Goal: Task Accomplishment & Management: Manage account settings

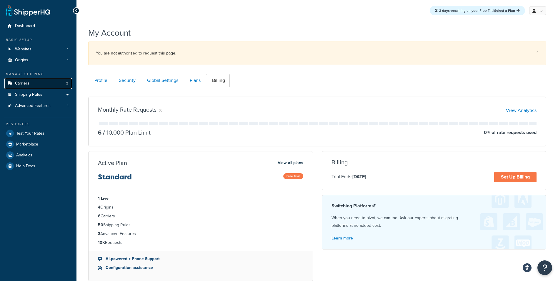
click at [59, 87] on link "Carriers 3" at bounding box center [38, 83] width 68 height 11
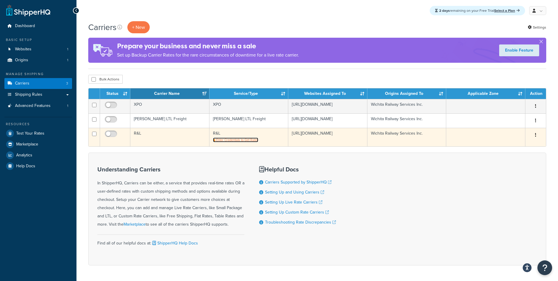
click at [234, 139] on span "Enter Credentials to Get Rates" at bounding box center [237, 139] width 42 height 5
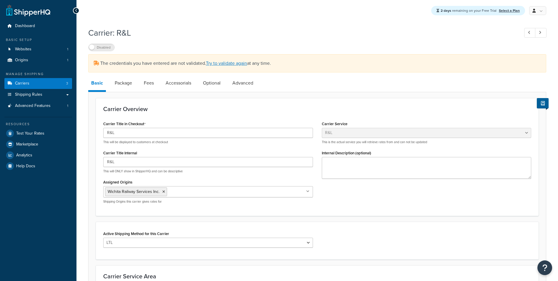
select select "rlFreight"
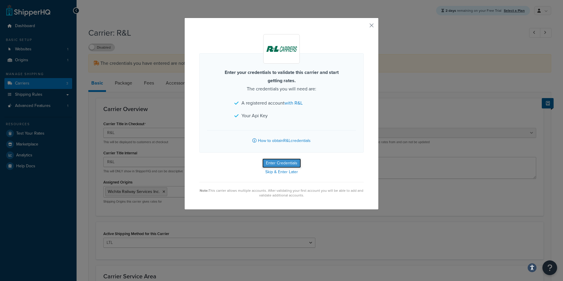
click at [283, 159] on button "Enter Credentials" at bounding box center [281, 162] width 39 height 9
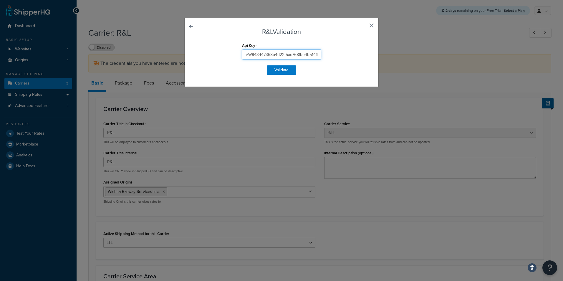
click at [282, 55] on input "#W843447368b4d22f5ac768fbe4b514fb6236c2" at bounding box center [281, 54] width 79 height 10
paste input "QtN0MDdWQ5N1ZkNDctOGUzZS00ZjYzLWFkNGZmEyQkZmOWETC"
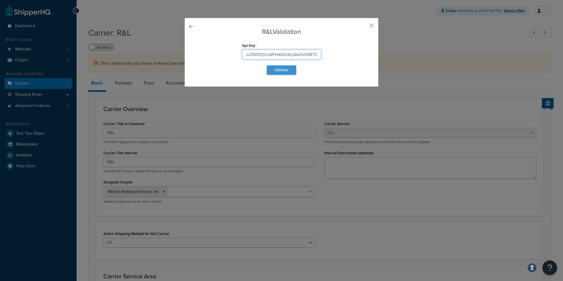
type input "QtN0MDdWQ5N1ZkNDctOGUzZS00ZjYzLWFkNGZmEyQkZmOWETC"
click at [281, 67] on button "Validate" at bounding box center [281, 69] width 29 height 9
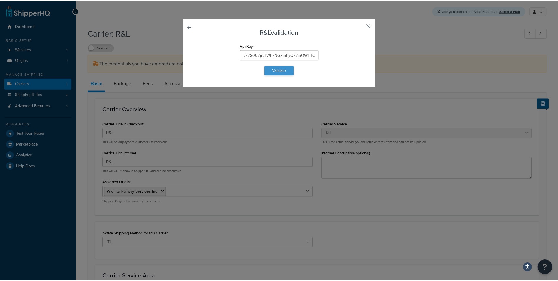
scroll to position [0, 0]
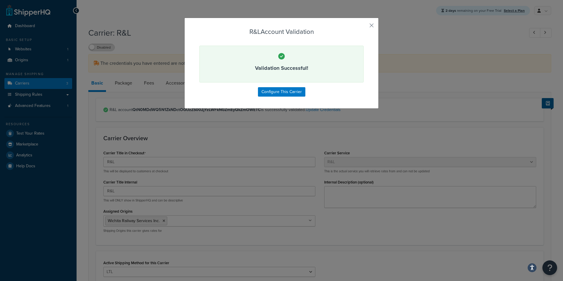
click at [371, 21] on div "R&L Account Validation Validation Successful! Configure This Carrier" at bounding box center [281, 63] width 194 height 91
click at [363, 27] on button "button" at bounding box center [362, 27] width 1 height 1
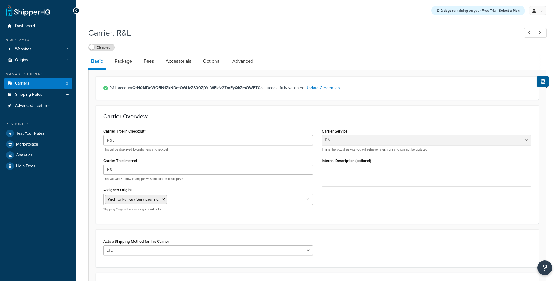
select select "rlFreight"
click at [196, 22] on div "2 days remaining on your Free Trial Select a Plan My Profile Billing Global Set…" at bounding box center [318, 194] width 482 height 389
drag, startPoint x: 192, startPoint y: 22, endPoint x: 130, endPoint y: 49, distance: 67.9
click at [190, 22] on div "2 days remaining on your Free Trial Select a Plan My Profile Billing Global Set…" at bounding box center [318, 194] width 482 height 389
click at [47, 45] on link "Websites 1" at bounding box center [38, 49] width 68 height 11
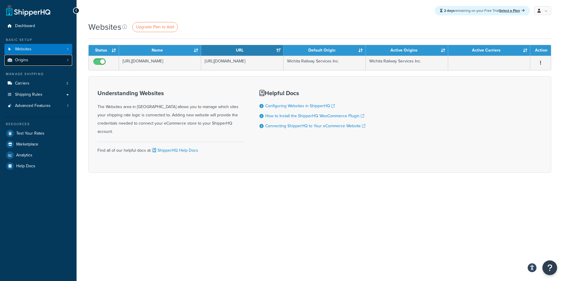
click at [40, 61] on link "Origins 1" at bounding box center [38, 60] width 68 height 11
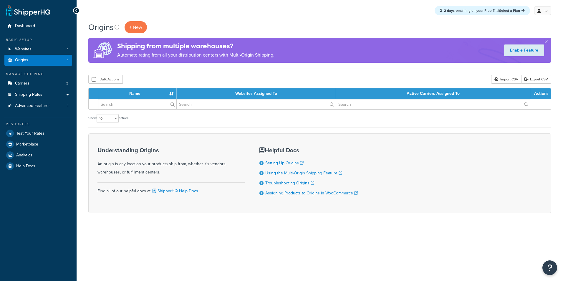
click at [40, 85] on link "Carriers 3" at bounding box center [38, 83] width 68 height 11
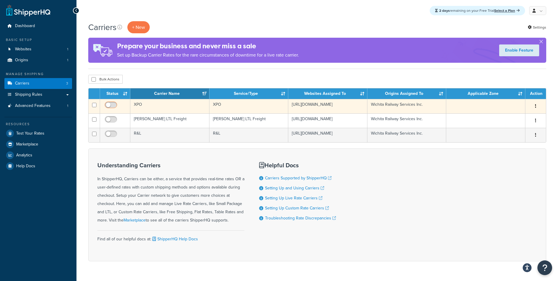
click at [107, 107] on input "checkbox" at bounding box center [112, 106] width 16 height 7
checkbox input "true"
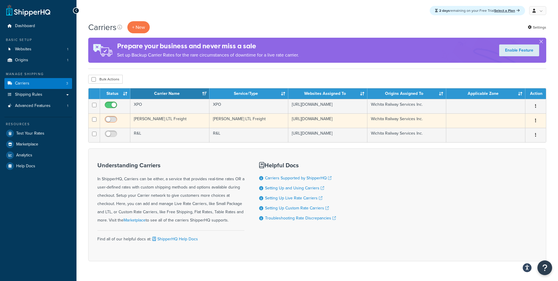
click at [111, 120] on input "checkbox" at bounding box center [112, 120] width 16 height 7
checkbox input "true"
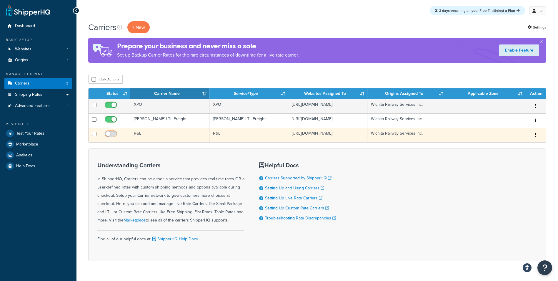
click at [115, 135] on input "checkbox" at bounding box center [112, 135] width 16 height 7
checkbox input "true"
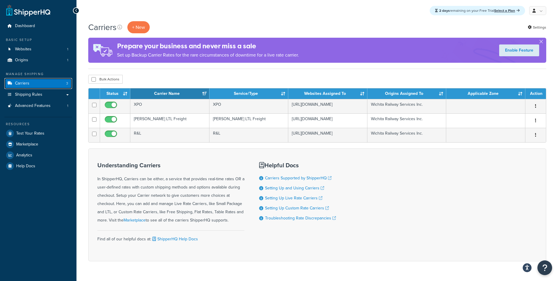
click at [39, 87] on link "Carriers 3" at bounding box center [38, 83] width 68 height 11
click at [39, 93] on span "Shipping Rules" at bounding box center [28, 94] width 27 height 5
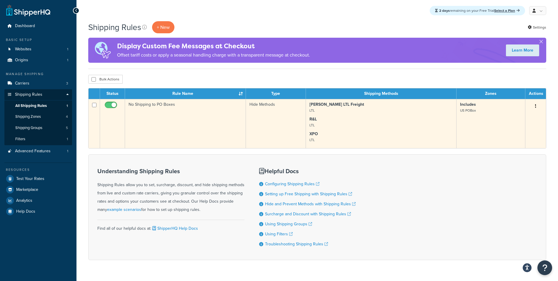
click at [109, 107] on input "checkbox" at bounding box center [112, 106] width 16 height 7
click at [114, 103] on input "checkbox" at bounding box center [112, 106] width 16 height 7
checkbox input "true"
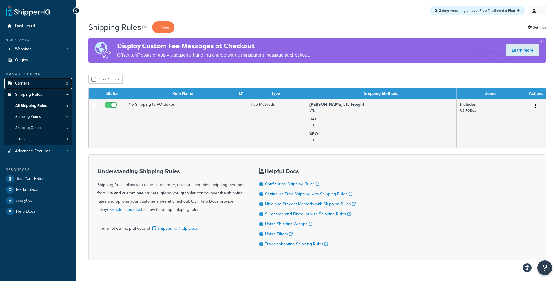
click at [31, 80] on link "Carriers 3" at bounding box center [38, 83] width 68 height 11
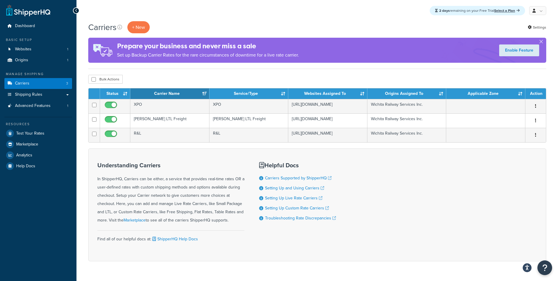
drag, startPoint x: 347, startPoint y: 170, endPoint x: 359, endPoint y: 179, distance: 14.7
click at [348, 171] on div "Understanding Carriers In ShipperHQ, Carriers can be either, a service that pro…" at bounding box center [317, 204] width 458 height 113
click at [359, 179] on div "Understanding Carriers In ShipperHQ, Carriers can be either, a service that pro…" at bounding box center [317, 204] width 458 height 113
drag, startPoint x: 385, startPoint y: 202, endPoint x: 385, endPoint y: 195, distance: 7.4
click at [385, 202] on div "Understanding Carriers In ShipperHQ, Carriers can be either, a service that pro…" at bounding box center [317, 204] width 458 height 113
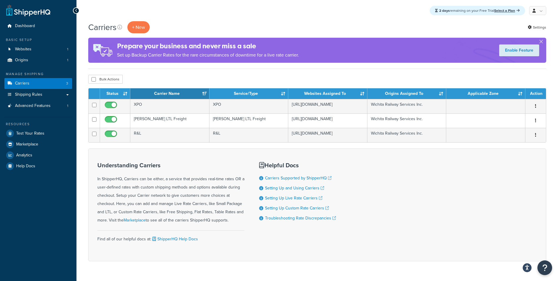
click at [385, 194] on div "Understanding Carriers In ShipperHQ, Carriers can be either, a service that pro…" at bounding box center [317, 204] width 458 height 113
drag, startPoint x: 413, startPoint y: 240, endPoint x: 417, endPoint y: 218, distance: 22.4
click at [415, 226] on div "Understanding Carriers In ShipperHQ, Carriers can be either, a service that pro…" at bounding box center [317, 204] width 458 height 113
click at [418, 210] on div "Understanding Carriers In ShipperHQ, Carriers can be either, a service that pro…" at bounding box center [317, 204] width 458 height 113
click at [343, 273] on div "Carriers + New Settings Prepare your business and never miss a sale Set up Back…" at bounding box center [318, 151] width 482 height 260
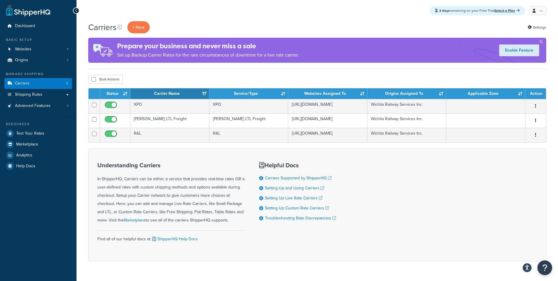
click at [376, 232] on div "Understanding Carriers In ShipperHQ, Carriers can be either, a service that pro…" at bounding box center [317, 204] width 458 height 113
click at [378, 221] on div "Understanding Carriers In ShipperHQ, Carriers can be either, a service that pro…" at bounding box center [317, 204] width 458 height 113
click at [44, 92] on link "Shipping Rules" at bounding box center [38, 94] width 68 height 11
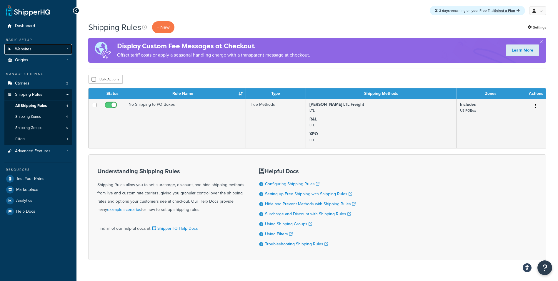
click at [30, 50] on span "Websites" at bounding box center [23, 49] width 16 height 5
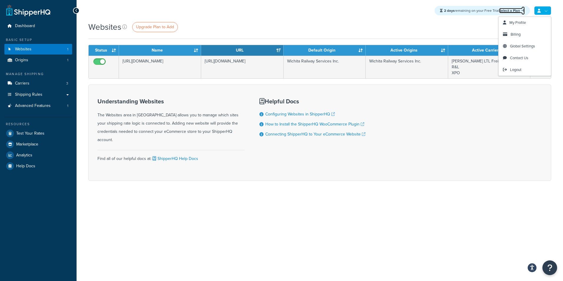
click at [510, 12] on link "Select a Plan" at bounding box center [512, 10] width 26 height 5
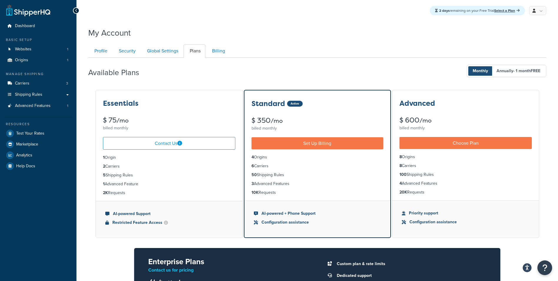
click at [305, 74] on div "Available Plans Monthly Annually - 1 month FREE" at bounding box center [317, 70] width 458 height 17
click at [303, 50] on ul "Profile Security Global Settings Plans Billing" at bounding box center [317, 50] width 458 height 13
click at [305, 41] on div "My Account Contact Us Send Us A Message Contact Information Name * Email * Comp…" at bounding box center [318, 211] width 482 height 374
click at [305, 34] on div "My Account" at bounding box center [317, 31] width 458 height 14
click at [315, 16] on div "2 days remaining on your Free Trial Select a Plan My Profile Billing Global Set…" at bounding box center [318, 10] width 482 height 21
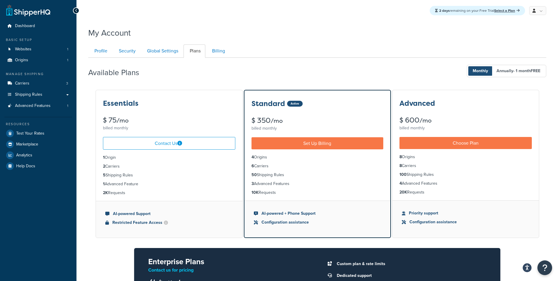
click at [318, 20] on div "2 days remaining on your Free Trial Select a Plan My Profile Billing Global Set…" at bounding box center [318, 10] width 482 height 21
click at [319, 23] on div "2 days remaining on your Free Trial Select a Plan My Profile Billing Global Set…" at bounding box center [318, 206] width 482 height 413
click at [326, 30] on div "My Account" at bounding box center [317, 31] width 458 height 14
click at [359, 62] on div "Available Plans Monthly Annually - 1 month FREE Essentials $ 75 /mo billed mont…" at bounding box center [317, 201] width 458 height 287
click at [372, 76] on div "Available Plans Monthly Annually - 1 month FREE" at bounding box center [317, 70] width 458 height 17
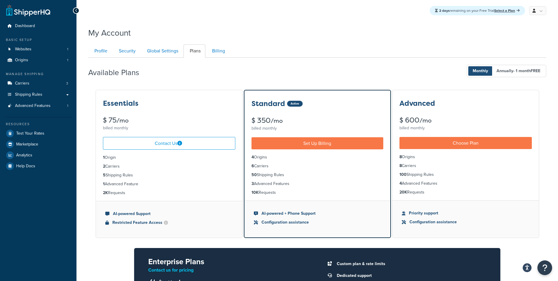
click at [358, 67] on div "Available Plans Monthly Annually - 1 month FREE" at bounding box center [317, 70] width 458 height 17
click at [350, 60] on div "Available Plans Monthly Annually - 1 month FREE Essentials $ 75 /mo billed mont…" at bounding box center [317, 201] width 458 height 287
click at [328, 39] on div "My Account Contact Us Send Us A Message Contact Information Name * Email * Comp…" at bounding box center [318, 211] width 482 height 374
click at [325, 32] on div "My Account" at bounding box center [317, 31] width 458 height 14
click at [317, 29] on div "My Account" at bounding box center [317, 31] width 458 height 14
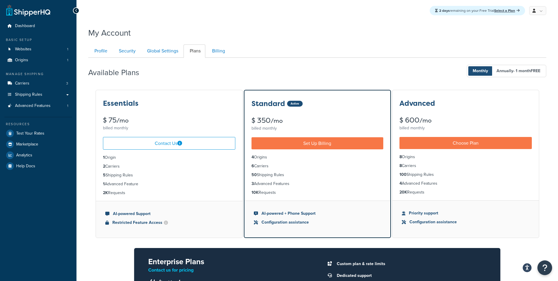
click at [312, 25] on div "My Account" at bounding box center [317, 31] width 458 height 14
click at [285, 3] on div "2 days remaining on your Free Trial Select a Plan My Profile Billing Global Set…" at bounding box center [318, 10] width 482 height 21
click at [317, 23] on div "2 days remaining on your Free Trial Select a Plan My Profile Billing Global Set…" at bounding box center [318, 206] width 482 height 413
drag, startPoint x: 322, startPoint y: 32, endPoint x: 326, endPoint y: 34, distance: 4.7
click at [325, 34] on div "My Account" at bounding box center [317, 31] width 458 height 14
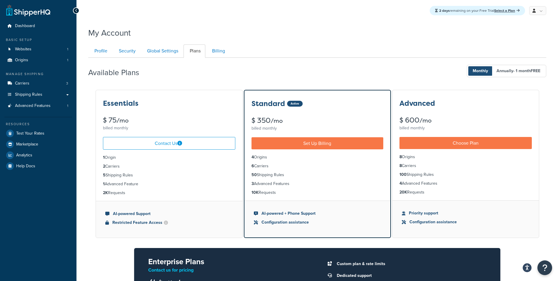
drag, startPoint x: 340, startPoint y: 37, endPoint x: 354, endPoint y: 32, distance: 15.7
click at [343, 37] on div "My Account" at bounding box center [317, 31] width 458 height 14
click at [34, 107] on span "Advanced Features" at bounding box center [33, 105] width 36 height 5
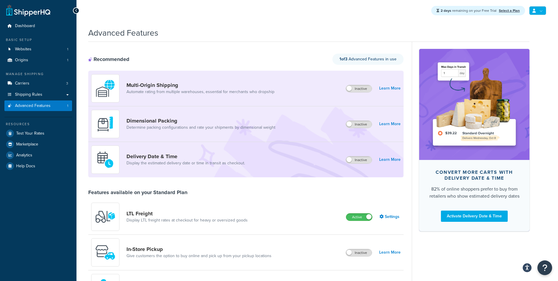
click at [533, 10] on icon at bounding box center [534, 11] width 3 height 4
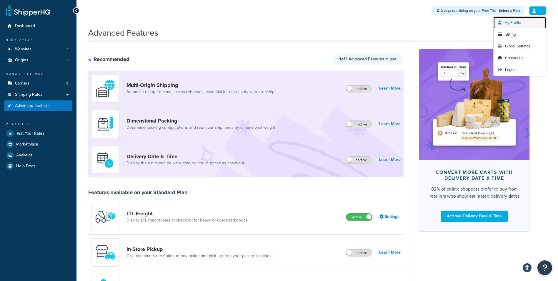
click at [524, 21] on link "My Profile" at bounding box center [520, 23] width 52 height 12
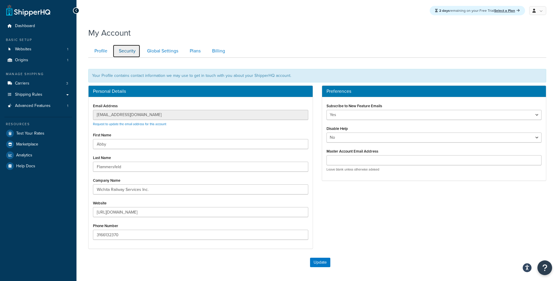
click at [116, 52] on link "Security" at bounding box center [127, 50] width 28 height 13
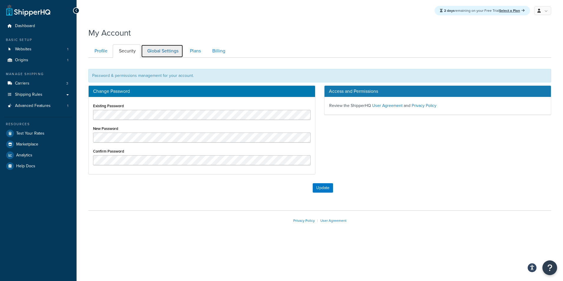
click at [149, 51] on link "Global Settings" at bounding box center [162, 50] width 42 height 13
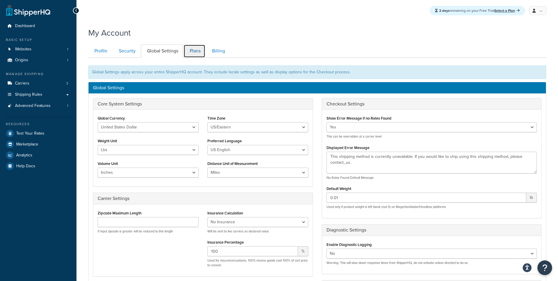
click at [195, 50] on link "Plans" at bounding box center [195, 50] width 22 height 13
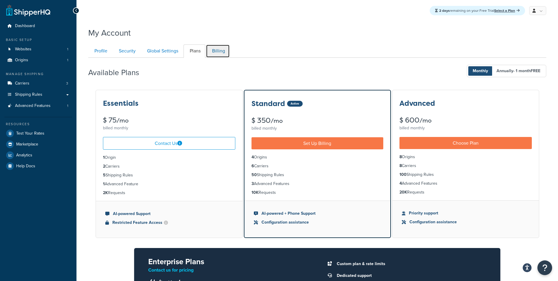
click at [223, 52] on link "Billing" at bounding box center [218, 50] width 24 height 13
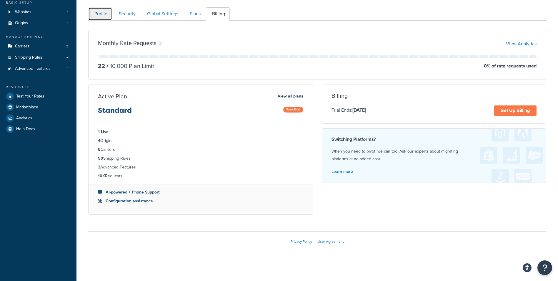
click at [112, 15] on link "Profile" at bounding box center [100, 13] width 24 height 13
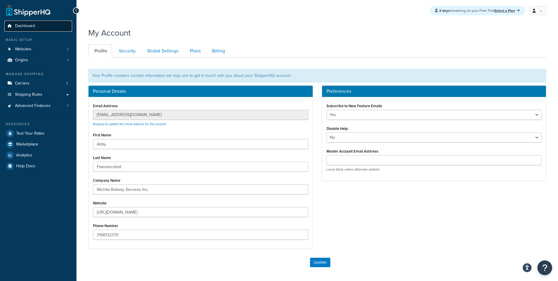
click at [35, 26] on link "Dashboard" at bounding box center [38, 26] width 68 height 11
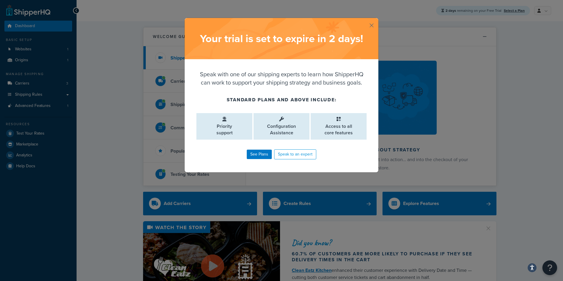
click at [377, 19] on button "button" at bounding box center [377, 18] width 1 height 1
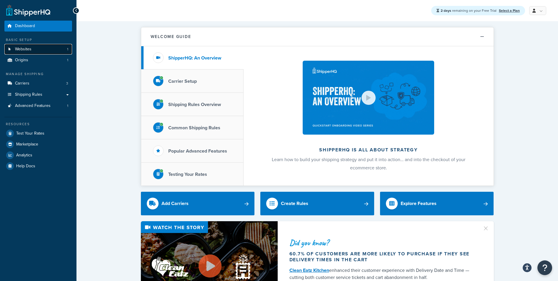
click at [39, 50] on link "Websites 1" at bounding box center [38, 49] width 68 height 11
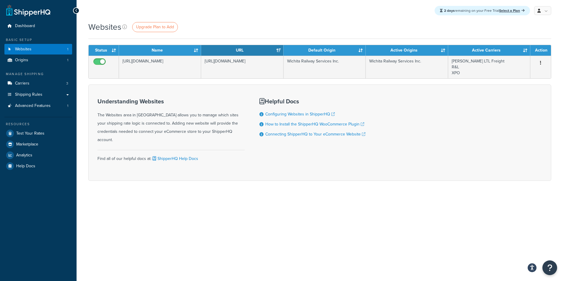
click at [273, 145] on div "Helpful Docs Configuring Websites in [GEOGRAPHIC_DATA] How to Install the Shipp…" at bounding box center [312, 133] width 106 height 78
drag, startPoint x: 273, startPoint y: 145, endPoint x: 279, endPoint y: 155, distance: 11.5
click at [279, 155] on div "Helpful Docs Configuring Websites in [GEOGRAPHIC_DATA] How to Install the Shipp…" at bounding box center [312, 133] width 106 height 78
click at [280, 159] on div "Helpful Docs Configuring Websites in [GEOGRAPHIC_DATA] How to Install the Shipp…" at bounding box center [312, 133] width 106 height 78
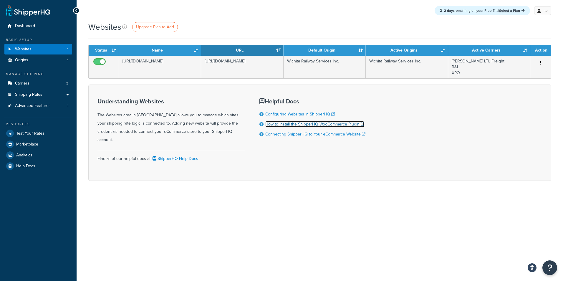
click at [342, 122] on link "How to Install the ShipperHQ WooCommerce Plugin" at bounding box center [314, 124] width 99 height 6
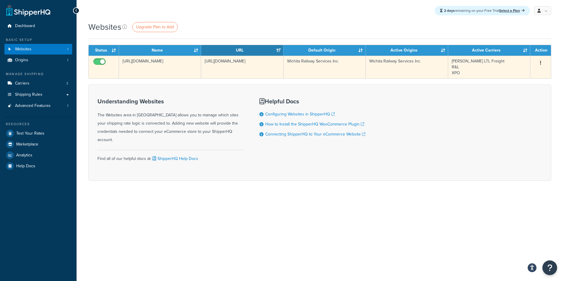
click at [148, 59] on td "[URL][DOMAIN_NAME]" at bounding box center [160, 67] width 82 height 23
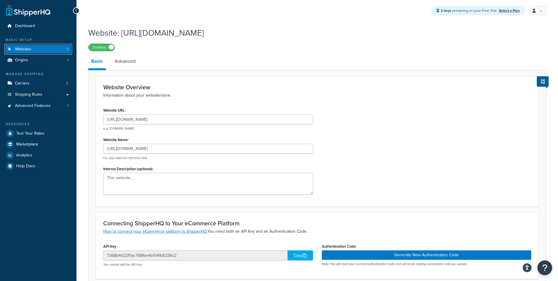
click at [26, 49] on span "Websites" at bounding box center [23, 49] width 16 height 5
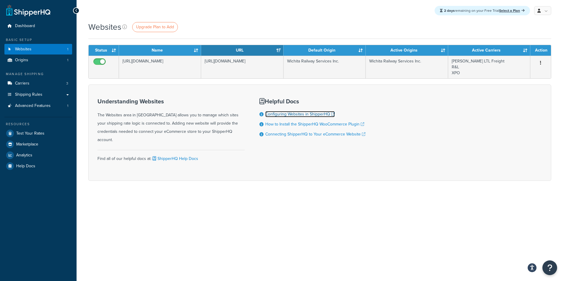
click at [271, 112] on link "Configuring Websites in ShipperHQ" at bounding box center [299, 114] width 69 height 6
click at [33, 83] on link "Carriers 3" at bounding box center [38, 83] width 68 height 11
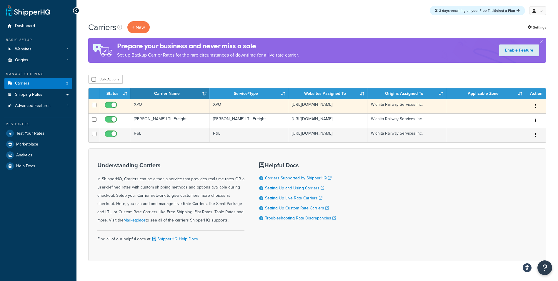
click at [182, 105] on td "XPO" at bounding box center [169, 106] width 79 height 14
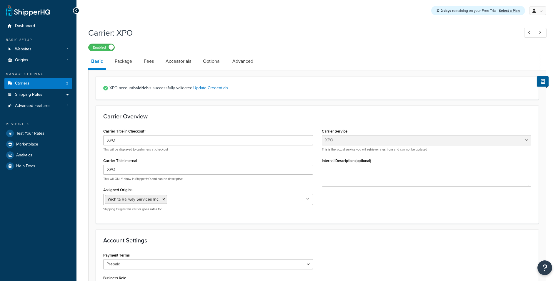
select select "xpoFreight"
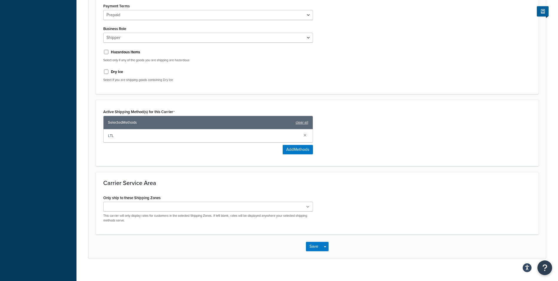
scroll to position [256, 0]
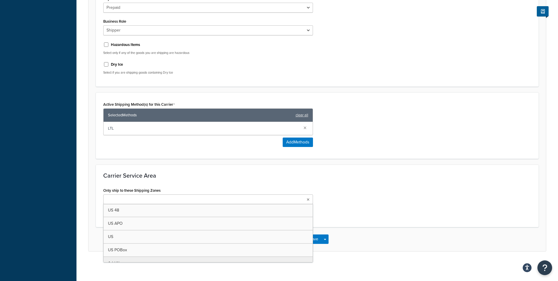
click at [169, 200] on ul at bounding box center [208, 199] width 210 height 10
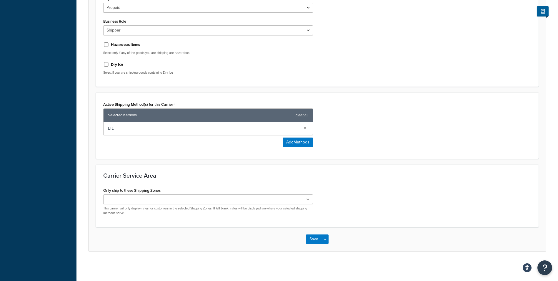
click at [179, 183] on div "Carrier Service Area Only ship to these Shipping Zones US 48 US APO US US POBox…" at bounding box center [317, 195] width 443 height 62
click at [186, 194] on div "Only ship to these Shipping Zones US 48 US APO US US POBox Add New This carrier…" at bounding box center [208, 200] width 210 height 29
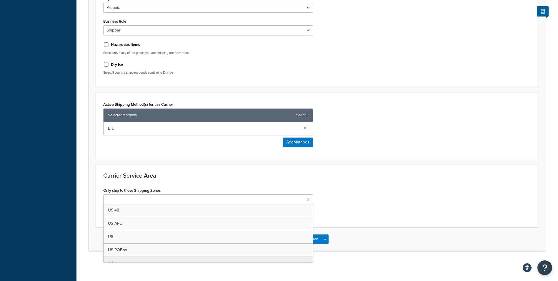
click at [186, 201] on ul at bounding box center [208, 199] width 210 height 10
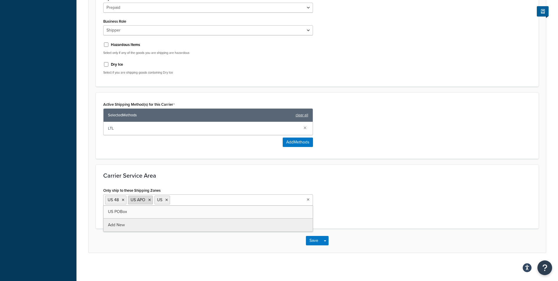
click at [148, 201] on li "US APO" at bounding box center [140, 199] width 25 height 9
click at [150, 201] on icon at bounding box center [149, 200] width 3 height 4
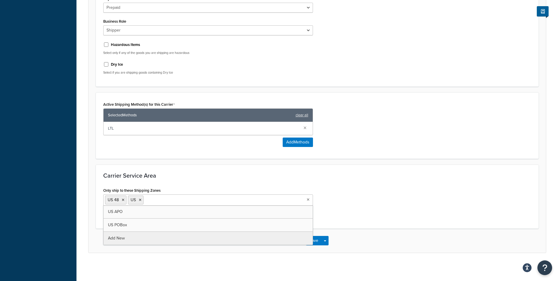
click at [171, 179] on div "Carrier Service Area Only ship to these Shipping Zones US 48 US US APO [GEOGRAP…" at bounding box center [317, 196] width 443 height 64
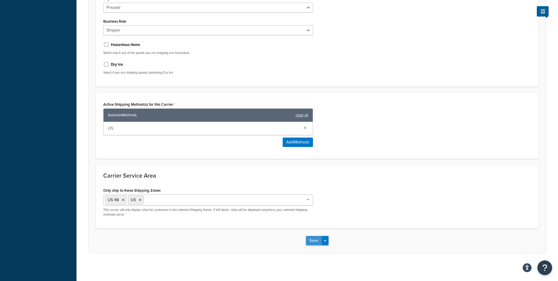
click at [312, 240] on button "Save" at bounding box center [314, 240] width 16 height 9
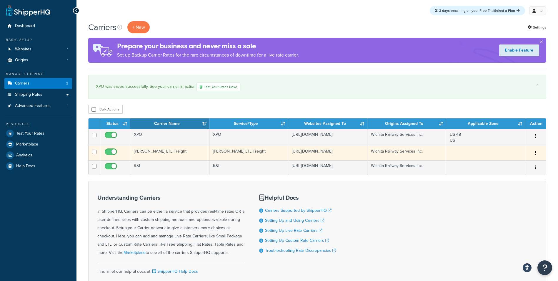
click at [167, 152] on td "[PERSON_NAME] LTL Freight" at bounding box center [169, 153] width 79 height 14
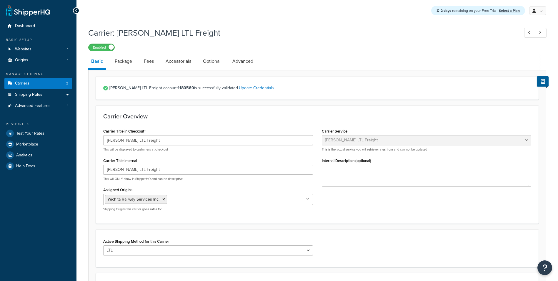
select select "saiaFreight"
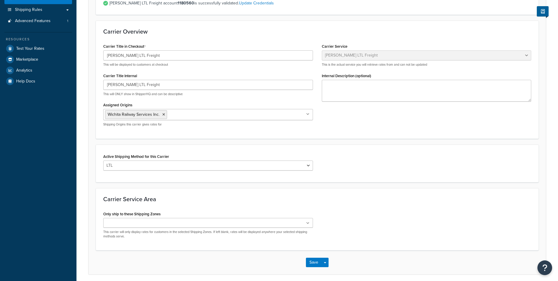
scroll to position [108, 0]
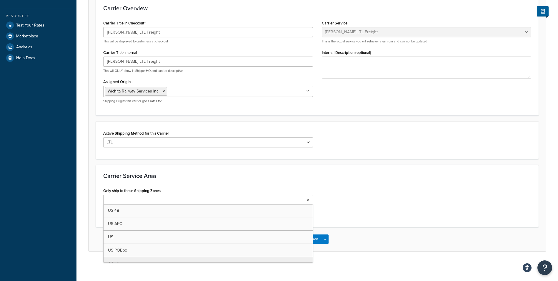
click at [152, 198] on ul at bounding box center [208, 200] width 210 height 10
click at [134, 200] on input "Only ship to these Shipping Zones" at bounding box center [154, 200] width 52 height 6
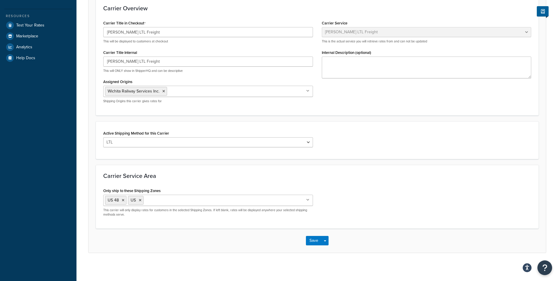
click at [338, 227] on div "Carrier Service Area Only ship to these Shipping Zones US 48 US US APO [GEOGRAP…" at bounding box center [317, 197] width 443 height 64
click at [310, 243] on button "Save" at bounding box center [314, 240] width 16 height 9
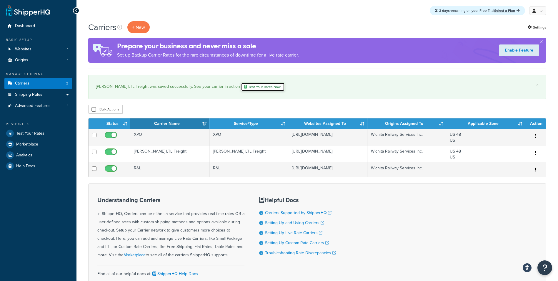
click at [241, 88] on link "Test Your Rates Now!" at bounding box center [263, 86] width 44 height 9
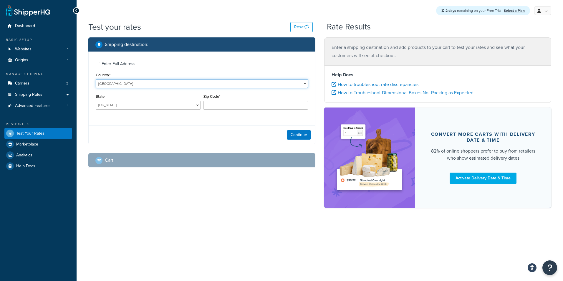
click at [174, 84] on select "United States United Kingdom Afghanistan Åland Islands Albania Algeria American…" at bounding box center [202, 83] width 212 height 9
click at [150, 64] on label "Enter Full Address" at bounding box center [205, 63] width 206 height 9
click at [100, 64] on input "Enter Full Address" at bounding box center [98, 64] width 4 height 4
checkbox input "true"
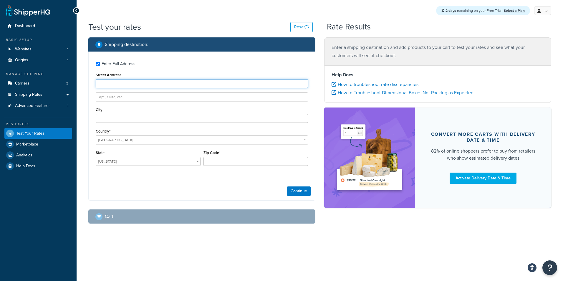
click at [123, 88] on input "Street Address" at bounding box center [202, 83] width 212 height 9
type input "577 W LAMONT RD"
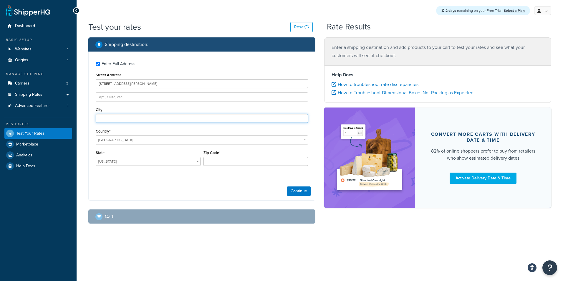
click at [125, 117] on input "City" at bounding box center [202, 118] width 212 height 9
type input "ELMHURST"
click at [124, 163] on select "Alabama Alaska American Samoa Arizona Arkansas Armed Forces Americas Armed Forc…" at bounding box center [148, 161] width 105 height 9
select select "IL"
click at [96, 157] on select "Alabama Alaska American Samoa Arizona Arkansas Armed Forces Americas Armed Forc…" at bounding box center [148, 161] width 105 height 9
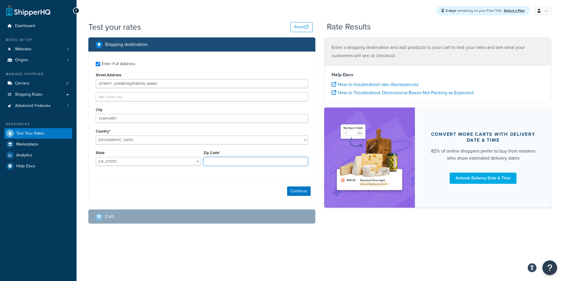
click at [230, 159] on input "Zip Code*" at bounding box center [255, 161] width 105 height 9
type input "60126"
click at [297, 194] on button "Continue" at bounding box center [299, 190] width 24 height 9
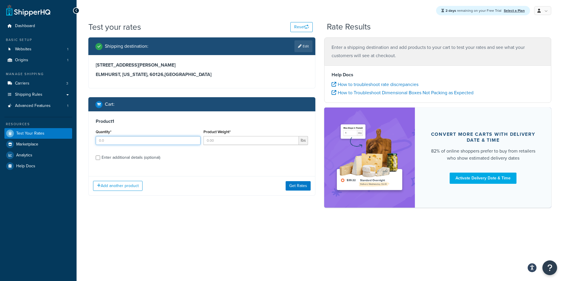
click at [158, 139] on input "Quantity*" at bounding box center [148, 140] width 105 height 9
type input "1"
click at [221, 141] on input "Product Weight*" at bounding box center [251, 140] width 96 height 9
type input "250"
click at [294, 184] on button "Get Rates" at bounding box center [297, 185] width 25 height 9
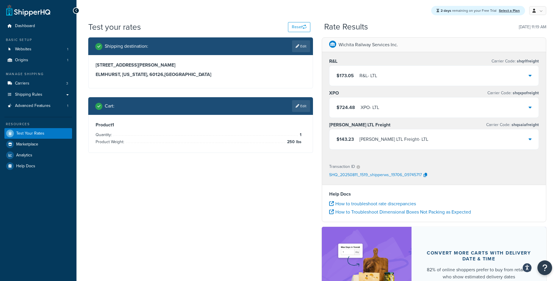
click at [305, 163] on div "Shipping destination : Edit 577 W LAMONT RD ELMHURST, Illinois, 60126 , United …" at bounding box center [317, 184] width 467 height 294
drag, startPoint x: 305, startPoint y: 163, endPoint x: 182, endPoint y: 152, distance: 124.1
click at [305, 163] on div "Shipping destination : Edit 577 W LAMONT RD ELMHURST, Illinois, 60126 , United …" at bounding box center [317, 184] width 467 height 294
click at [149, 173] on div "Shipping destination : Edit 577 W LAMONT RD ELMHURST, Illinois, 60126 , United …" at bounding box center [317, 184] width 467 height 294
click at [150, 184] on div "Shipping destination : Edit 577 W LAMONT RD ELMHURST, Illinois, 60126 , United …" at bounding box center [317, 184] width 467 height 294
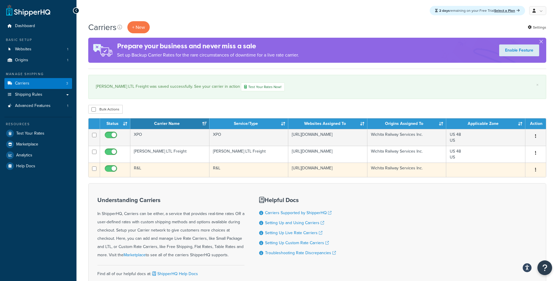
click at [147, 165] on td "R&L" at bounding box center [169, 169] width 79 height 14
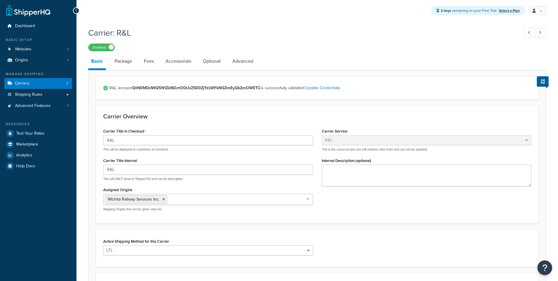
select select "rlFreight"
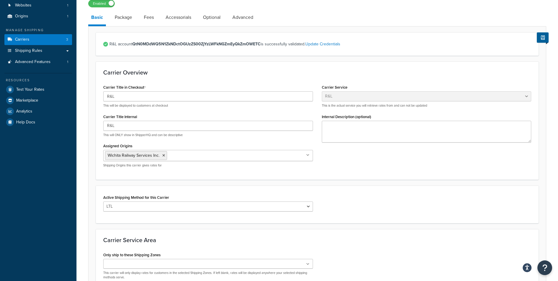
scroll to position [108, 0]
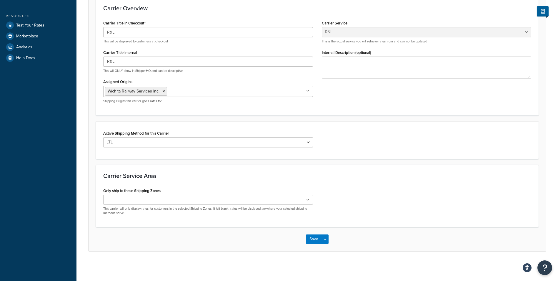
click at [142, 203] on ul at bounding box center [208, 200] width 210 height 10
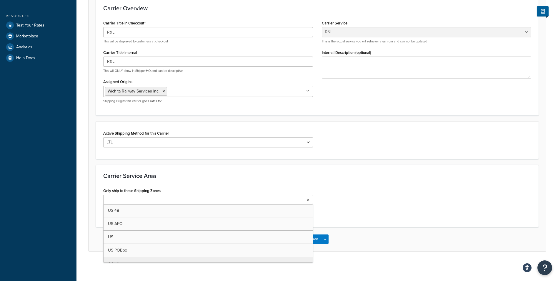
click at [180, 165] on div "Carrier Service Area Only ship to these Shipping Zones US 48 US APO [GEOGRAPHIC…" at bounding box center [317, 196] width 443 height 62
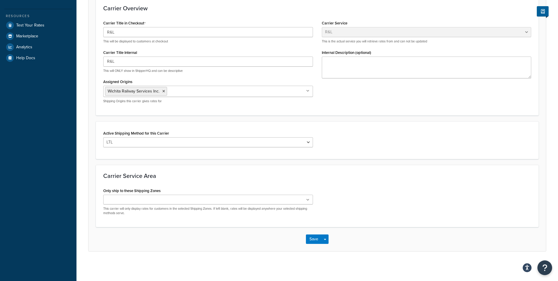
click at [181, 193] on div "Only ship to these Shipping Zones US 48 US APO [GEOGRAPHIC_DATA] [GEOGRAPHIC_DA…" at bounding box center [208, 200] width 210 height 29
click at [180, 201] on ul at bounding box center [208, 200] width 210 height 10
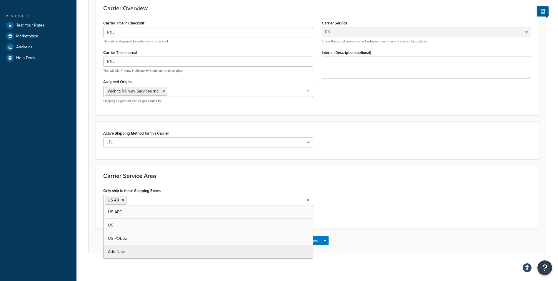
click at [157, 200] on input "Only ship to these Shipping Zones" at bounding box center [154, 200] width 52 height 6
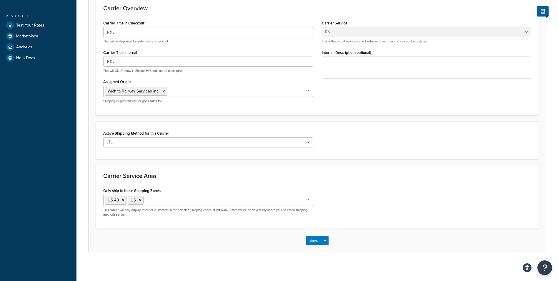
click at [343, 224] on div "Carrier Service Area Only ship to these Shipping Zones US 48 US US APO [GEOGRAP…" at bounding box center [317, 197] width 443 height 64
click at [323, 240] on button "Save Dropdown" at bounding box center [325, 240] width 7 height 9
click at [313, 242] on button "Save" at bounding box center [314, 240] width 16 height 9
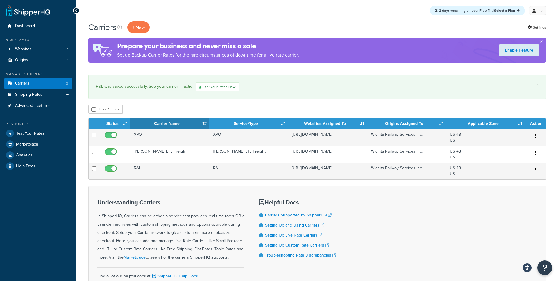
click at [175, 104] on div "Carriers + New Settings Prepare your business and never miss a sale Set up Back…" at bounding box center [318, 169] width 482 height 297
click at [171, 104] on div "Carriers + New Settings Prepare your business and never miss a sale Set up Back…" at bounding box center [318, 169] width 482 height 297
click at [301, 253] on link "Troubleshooting Rate Discrepancies" at bounding box center [300, 255] width 71 height 6
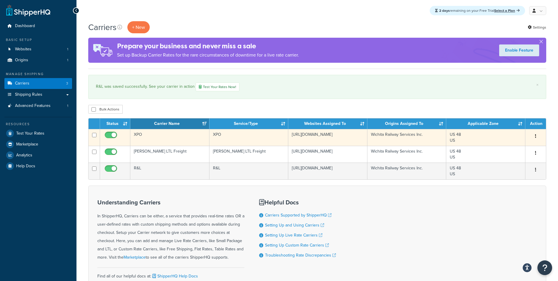
click at [145, 134] on td "XPO" at bounding box center [169, 137] width 79 height 17
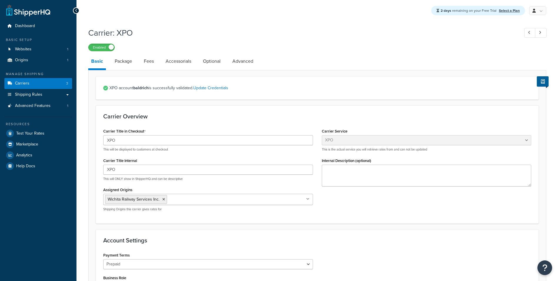
select select "xpoFreight"
click at [43, 96] on link "Shipping Rules" at bounding box center [38, 94] width 68 height 11
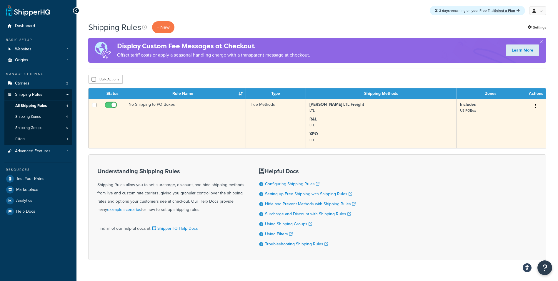
click at [185, 121] on td "No Shipping to PO Boxes" at bounding box center [185, 123] width 121 height 49
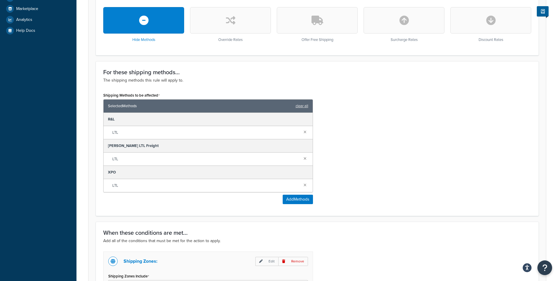
scroll to position [88, 0]
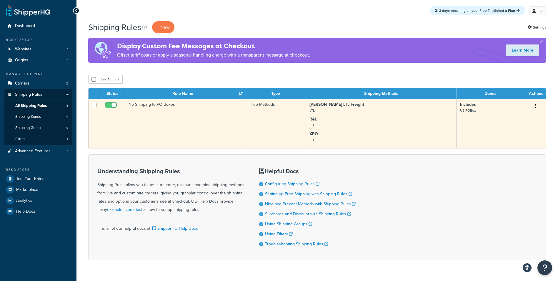
click at [116, 105] on input "checkbox" at bounding box center [112, 106] width 16 height 7
checkbox input "false"
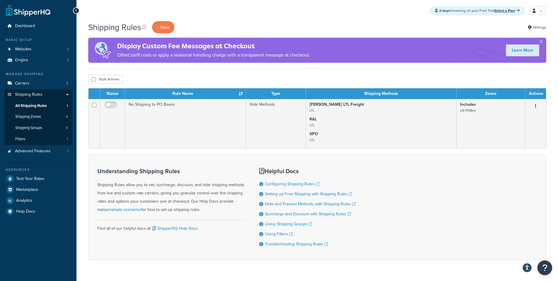
click at [148, 83] on div "Shipping Rules + New Settings Display Custom Fee Messages at Checkout Offset ta…" at bounding box center [318, 150] width 482 height 259
click at [17, 48] on span "Websites" at bounding box center [23, 49] width 16 height 5
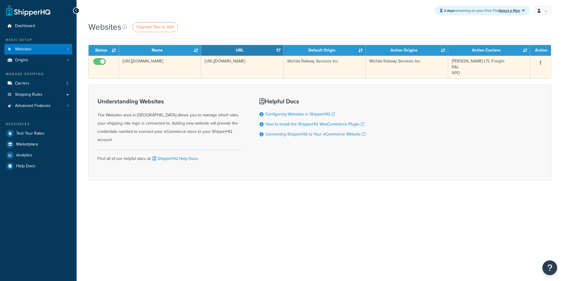
click at [141, 68] on td "http://www.wichitarailway.com/" at bounding box center [160, 67] width 82 height 23
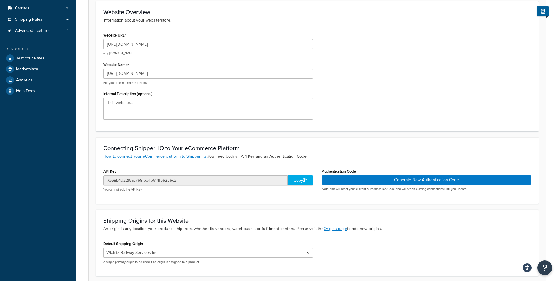
scroll to position [88, 0]
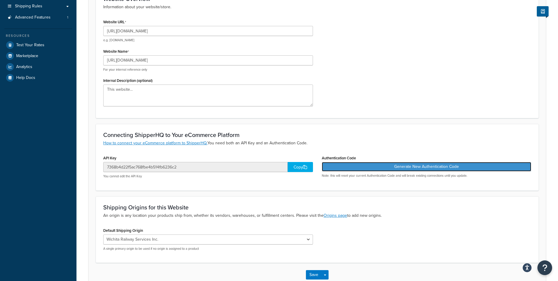
click at [355, 168] on button "Generate New Authentication Code" at bounding box center [427, 166] width 210 height 9
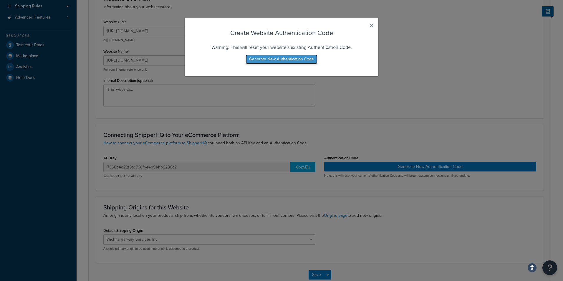
click at [274, 57] on button "Generate New Authentication Code" at bounding box center [281, 58] width 72 height 9
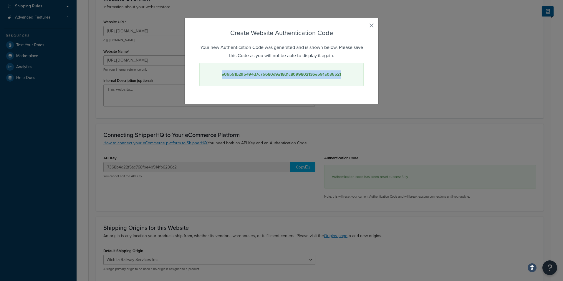
drag, startPoint x: 217, startPoint y: 71, endPoint x: 343, endPoint y: 71, distance: 125.6
click at [343, 71] on div "e06b51b295494d7c75680d9a18d1c8099802136e591a036521" at bounding box center [281, 75] width 164 height 24
copy strong "e06b51b295494d7c75680d9a18d1c8099802136e591a036521"
click at [229, 24] on div "Create Website Authentication Code Your new Authentication Code was generated a…" at bounding box center [281, 61] width 194 height 87
click at [363, 27] on button "button" at bounding box center [362, 27] width 1 height 1
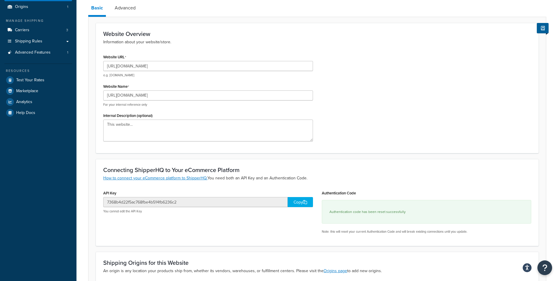
scroll to position [0, 0]
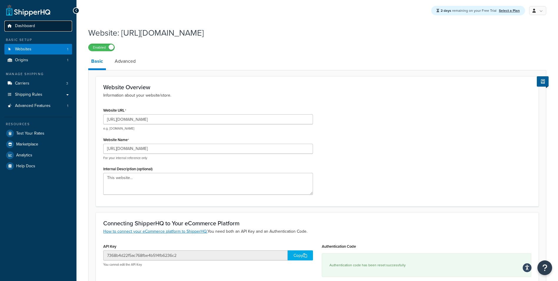
click at [30, 28] on span "Dashboard" at bounding box center [25, 26] width 20 height 5
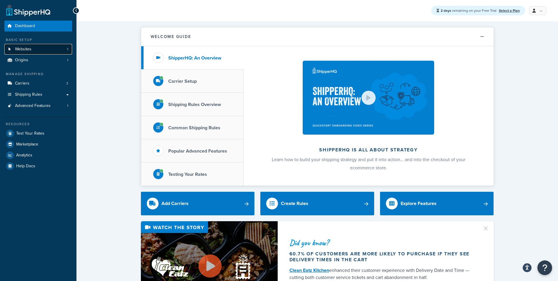
click at [31, 49] on span "Websites" at bounding box center [23, 49] width 16 height 5
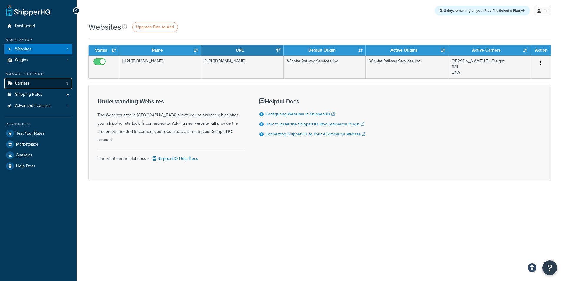
drag, startPoint x: 0, startPoint y: 0, endPoint x: 44, endPoint y: 86, distance: 96.1
click at [44, 86] on link "Carriers 3" at bounding box center [38, 83] width 68 height 11
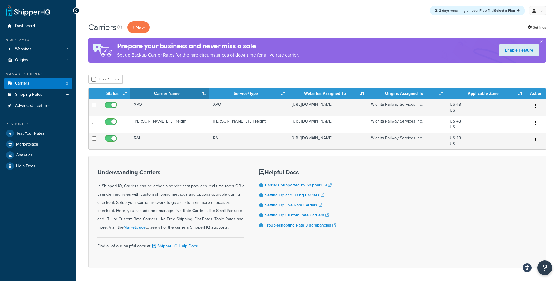
drag, startPoint x: 393, startPoint y: 225, endPoint x: 390, endPoint y: 217, distance: 8.3
click at [393, 225] on div "Understanding Carriers In ShipperHQ, Carriers can be either, a service that pro…" at bounding box center [317, 211] width 458 height 113
click at [388, 212] on div "Understanding Carriers In ShipperHQ, Carriers can be either, a service that pro…" at bounding box center [317, 211] width 458 height 113
click at [381, 201] on div "Understanding Carriers In ShipperHQ, Carriers can be either, a service that pro…" at bounding box center [317, 211] width 458 height 113
click at [379, 194] on div "Understanding Carriers In ShipperHQ, Carriers can be either, a service that pro…" at bounding box center [317, 211] width 458 height 113
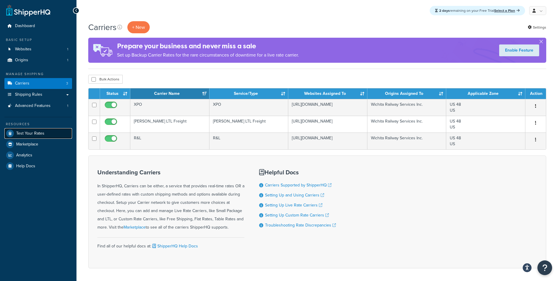
click at [41, 134] on span "Test Your Rates" at bounding box center [30, 133] width 28 height 5
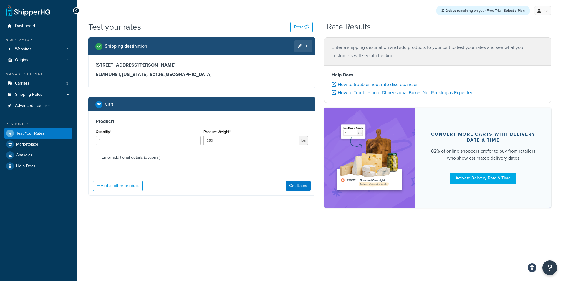
click at [185, 220] on div "Test your rates Reset Rate Results Shipping destination : Edit [STREET_ADDRESS]…" at bounding box center [320, 124] width 486 height 207
click at [184, 217] on div "Test your rates Reset Rate Results Shipping destination : Edit [STREET_ADDRESS]…" at bounding box center [320, 124] width 486 height 207
click at [27, 97] on span "Shipping Rules" at bounding box center [28, 94] width 27 height 5
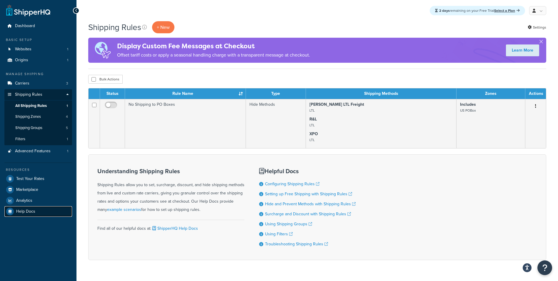
click at [14, 213] on link "Help Docs" at bounding box center [38, 211] width 68 height 11
click at [27, 84] on span "Carriers" at bounding box center [22, 83] width 14 height 5
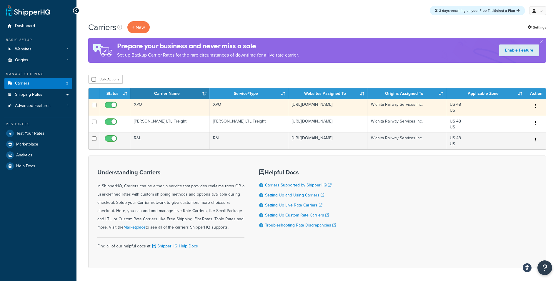
click at [160, 111] on td "XPO" at bounding box center [169, 107] width 79 height 17
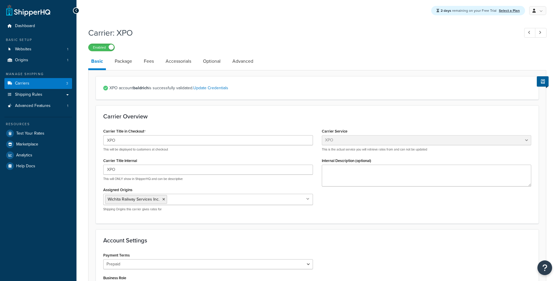
select select "xpoFreight"
click at [113, 64] on link "Package" at bounding box center [123, 61] width 23 height 14
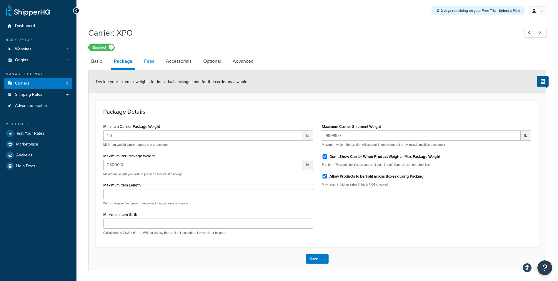
click at [156, 66] on link "Fees" at bounding box center [149, 61] width 16 height 14
select select "AFTER"
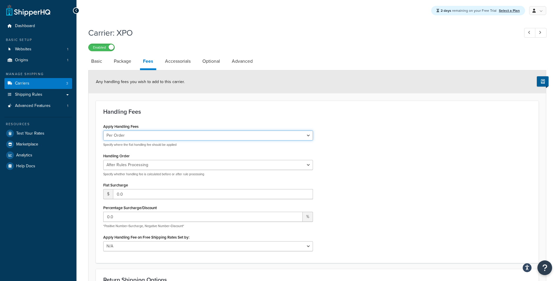
click at [147, 133] on select "Per Order Per Item Per Package" at bounding box center [208, 135] width 210 height 10
click at [172, 62] on link "Accessorials" at bounding box center [177, 61] width 31 height 14
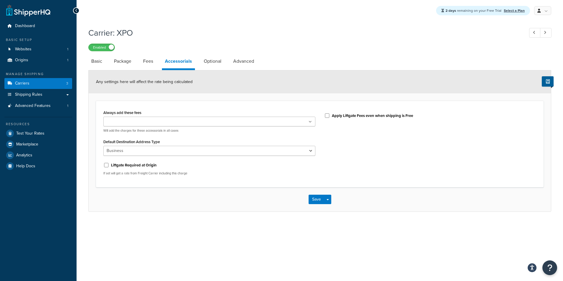
click at [188, 119] on ul at bounding box center [209, 122] width 212 height 10
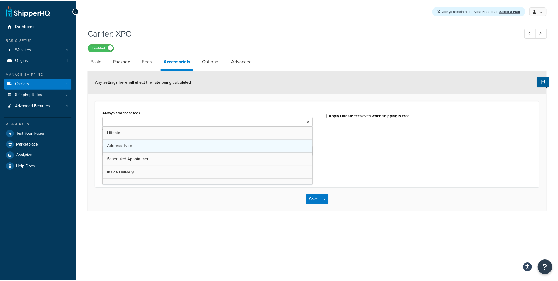
scroll to position [8, 0]
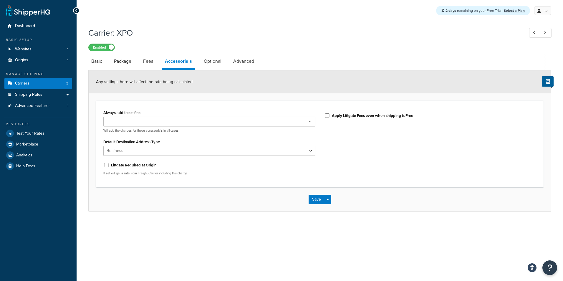
click at [208, 107] on div "Always add these fees Liftgate Address Type Scheduled Appointment Inside Delive…" at bounding box center [319, 144] width 447 height 87
click at [216, 65] on link "Optional" at bounding box center [213, 61] width 24 height 14
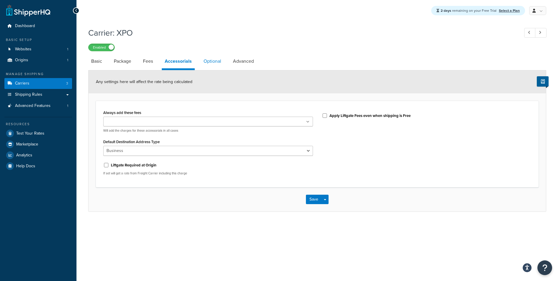
select select "55"
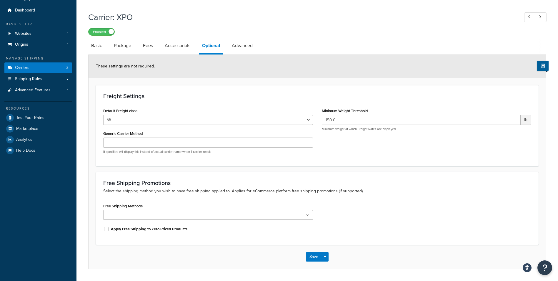
scroll to position [33, 0]
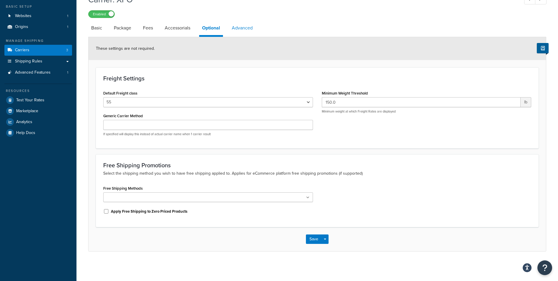
click at [236, 31] on link "Advanced" at bounding box center [242, 28] width 27 height 14
select select "false"
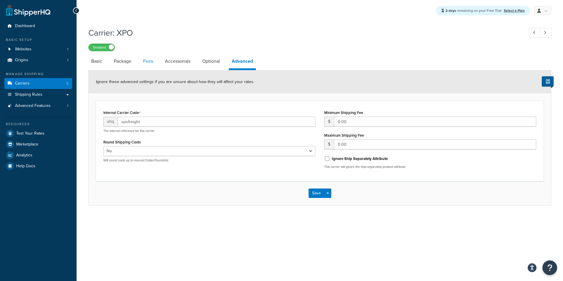
click at [149, 59] on link "Fees" at bounding box center [148, 61] width 16 height 14
select select "AFTER"
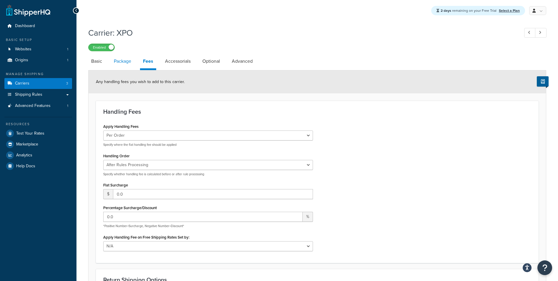
click at [129, 61] on link "Package" at bounding box center [122, 61] width 23 height 14
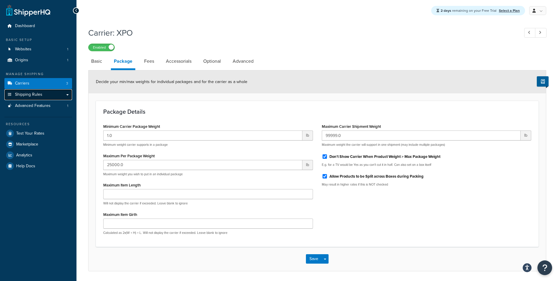
click at [42, 94] on link "Shipping Rules" at bounding box center [38, 94] width 68 height 11
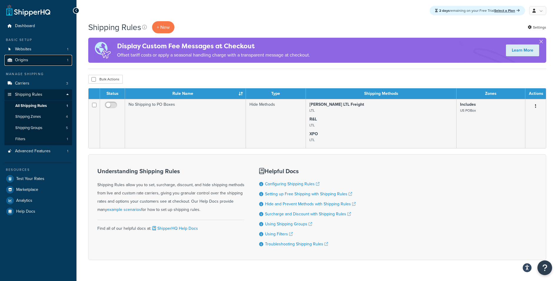
click at [31, 57] on link "Origins 1" at bounding box center [38, 60] width 68 height 11
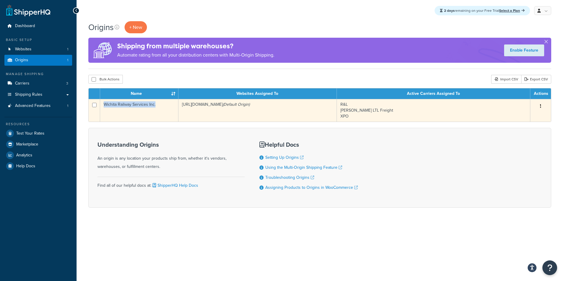
drag, startPoint x: 161, startPoint y: 104, endPoint x: 102, endPoint y: 105, distance: 58.9
click at [102, 105] on td "Wichita Railway Services Inc." at bounding box center [139, 110] width 78 height 23
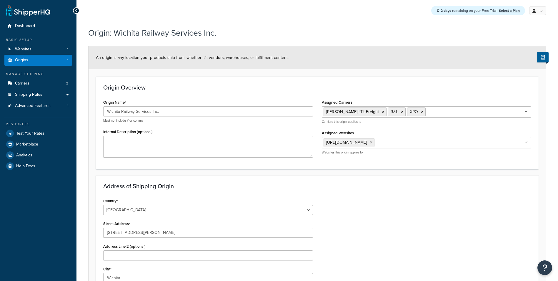
select select "16"
click at [164, 117] on div "Wichita Railway Services Inc. Must not include # or comma" at bounding box center [208, 114] width 210 height 16
click at [169, 111] on input "Wichita Railway Services Inc." at bounding box center [208, 111] width 210 height 10
drag, startPoint x: 169, startPoint y: 111, endPoint x: 77, endPoint y: 113, distance: 92.1
click at [77, 113] on div "Origin: Wichita Railway Services Inc. An origin is any location your products s…" at bounding box center [318, 208] width 482 height 368
